Goal: Connect with others: Connect with others

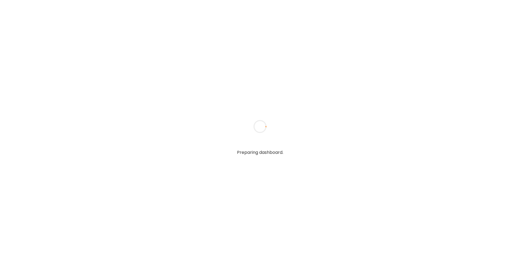
type input "**********"
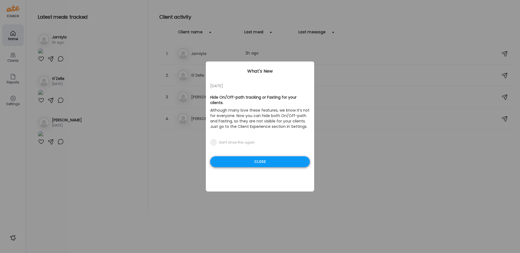
type input "**********"
click at [279, 156] on div "Close" at bounding box center [260, 161] width 100 height 11
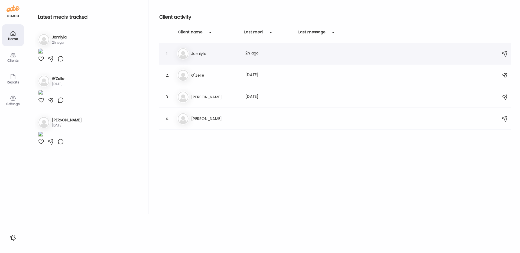
click at [237, 54] on h3 "Jamiyla" at bounding box center [215, 53] width 48 height 7
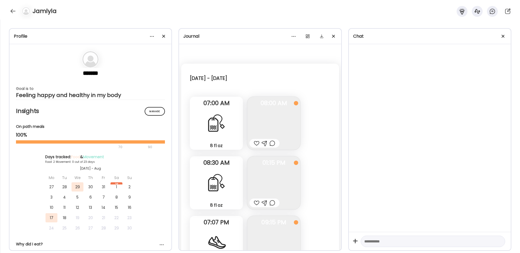
scroll to position [686, 0]
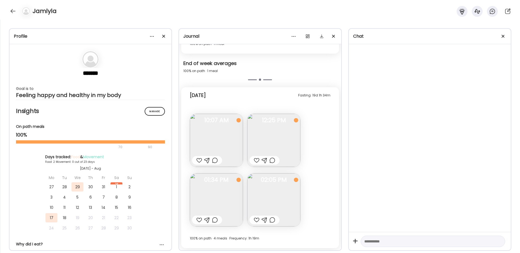
click at [209, 130] on img at bounding box center [216, 140] width 53 height 53
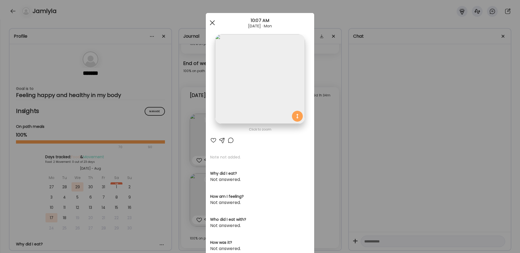
click at [214, 22] on div at bounding box center [212, 22] width 11 height 11
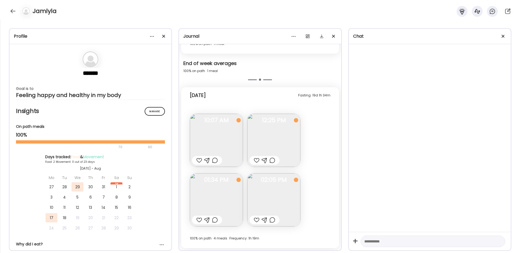
click at [225, 134] on img at bounding box center [216, 140] width 53 height 53
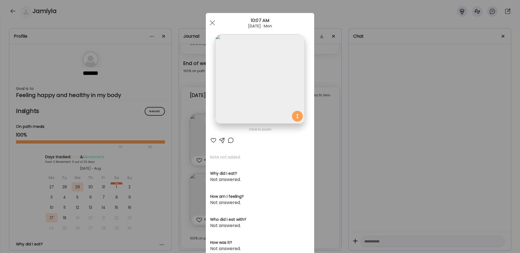
scroll to position [5, 0]
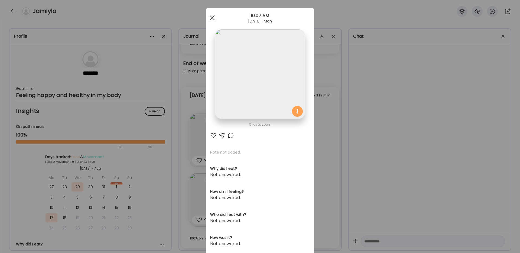
click at [213, 15] on div at bounding box center [212, 17] width 11 height 11
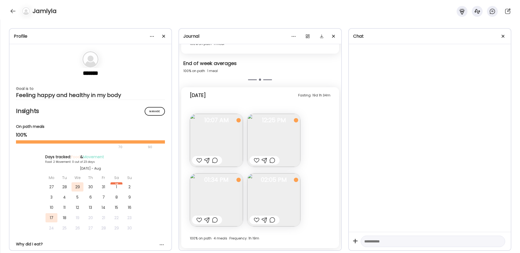
click at [255, 141] on img at bounding box center [273, 140] width 53 height 53
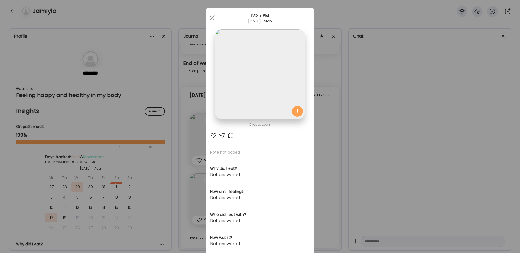
click at [257, 79] on img at bounding box center [260, 74] width 90 height 90
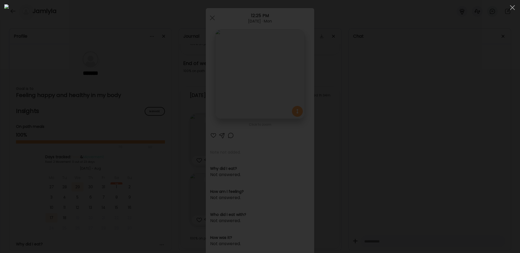
click at [158, 77] on img at bounding box center [259, 126] width 511 height 244
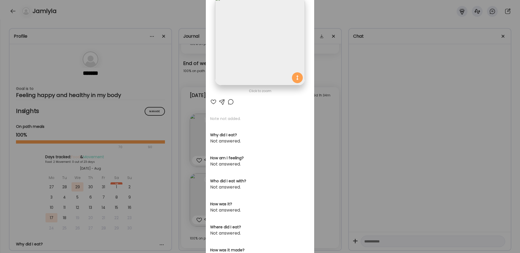
scroll to position [0, 0]
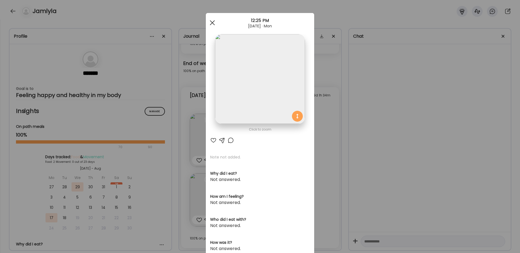
click at [213, 22] on span at bounding box center [212, 22] width 5 height 5
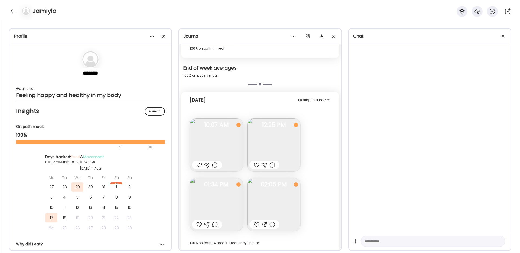
scroll to position [686, 0]
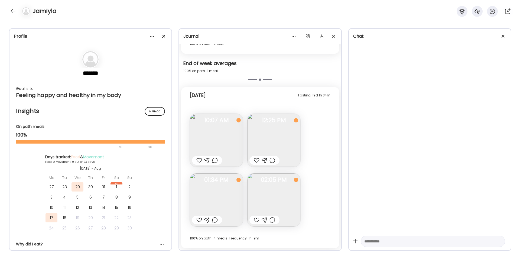
click at [226, 200] on img at bounding box center [216, 199] width 53 height 53
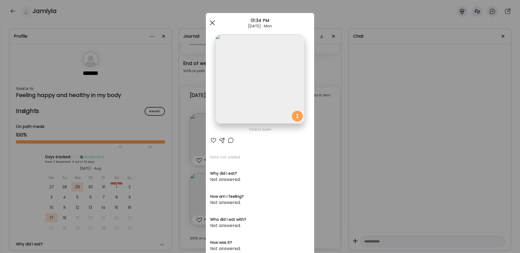
click at [210, 25] on div at bounding box center [212, 22] width 11 height 11
